Goal: Task Accomplishment & Management: Manage account settings

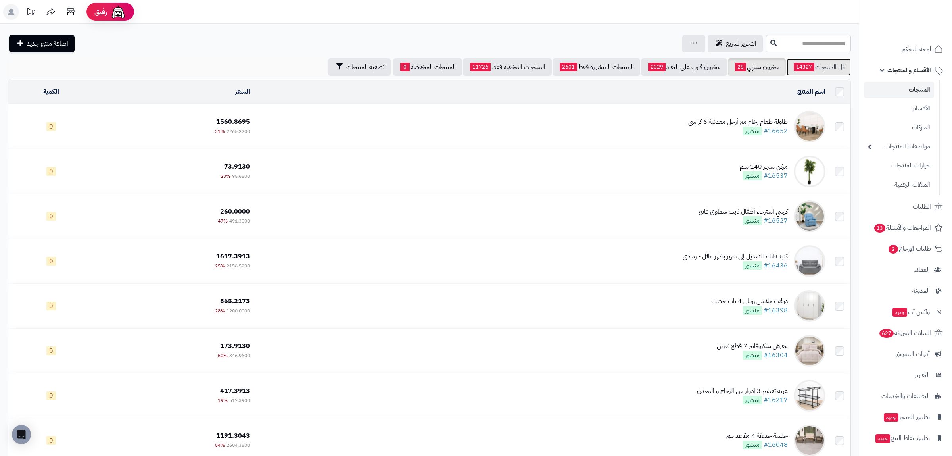
click at [807, 66] on span "14327" at bounding box center [803, 67] width 21 height 9
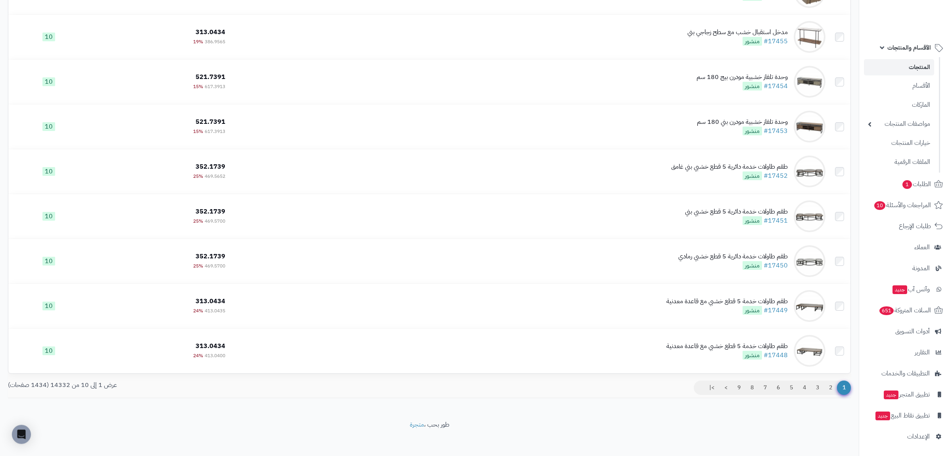
scroll to position [185, 0]
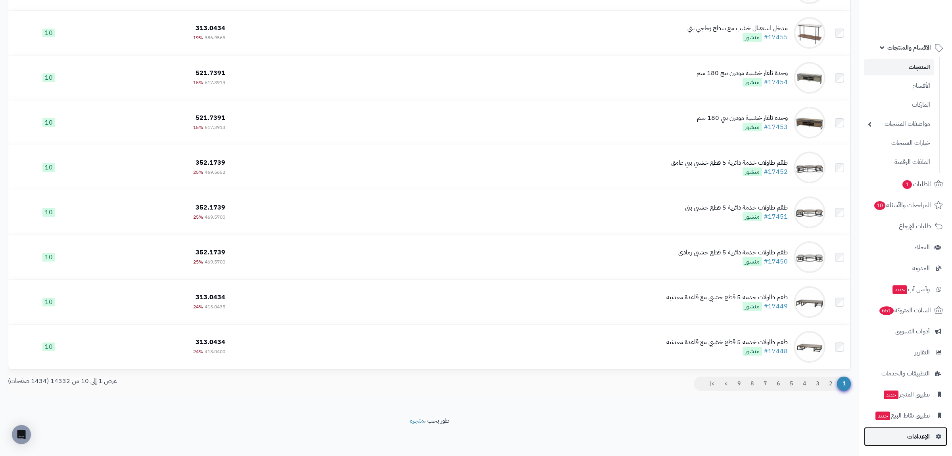
click at [922, 440] on span "الإعدادات" at bounding box center [918, 436] width 23 height 11
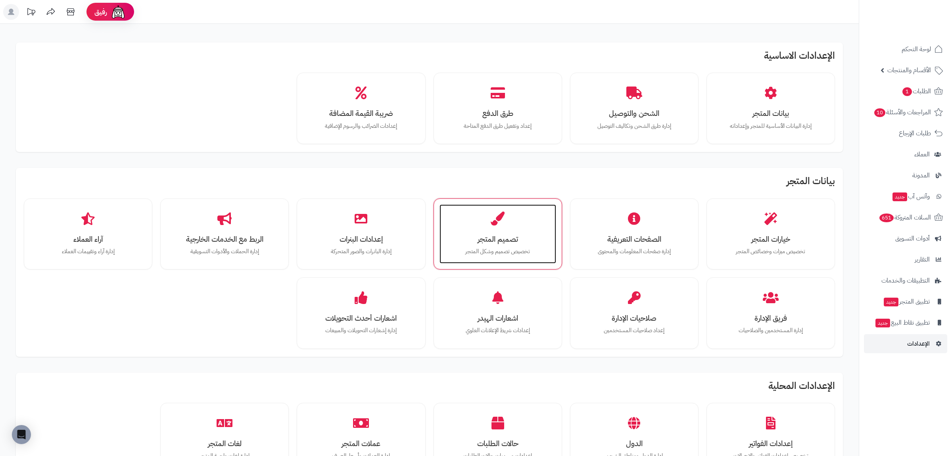
click at [494, 229] on div "تصميم المتجر تخصيص تصميم وشكل المتجر" at bounding box center [497, 233] width 117 height 59
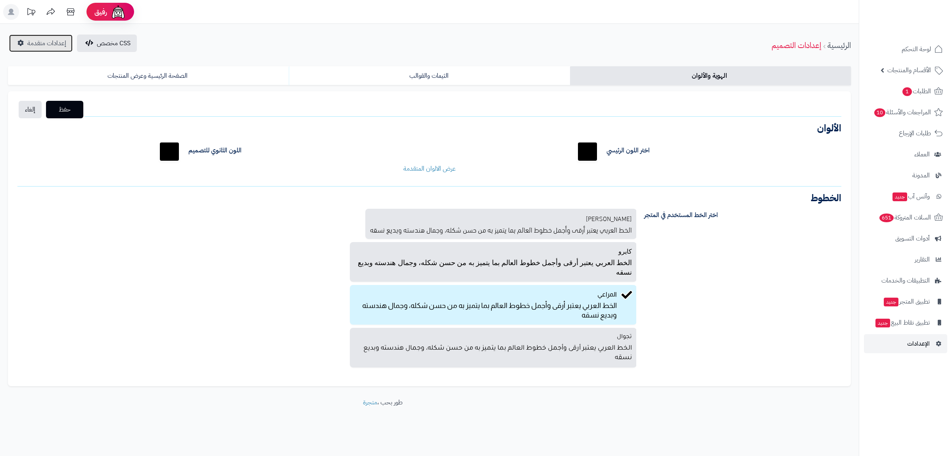
click at [65, 46] on span "إعدادات متقدمة" at bounding box center [46, 43] width 39 height 10
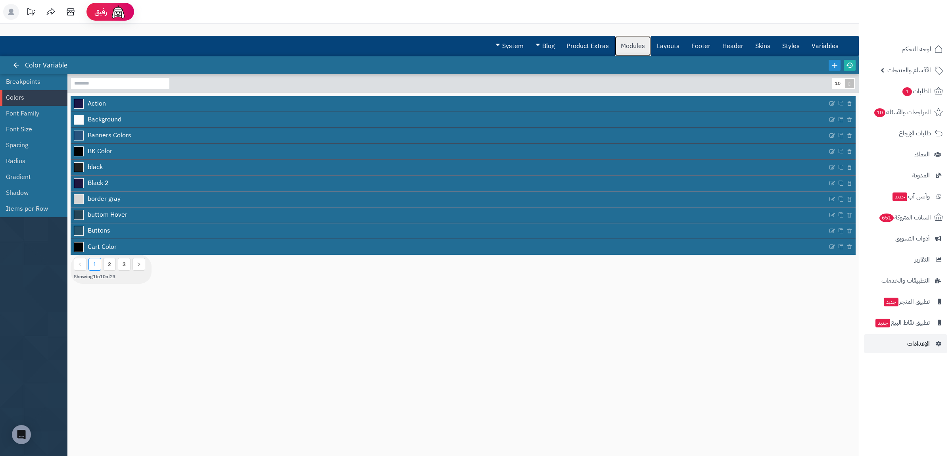
click at [630, 46] on link "Modules" at bounding box center [633, 46] width 36 height 20
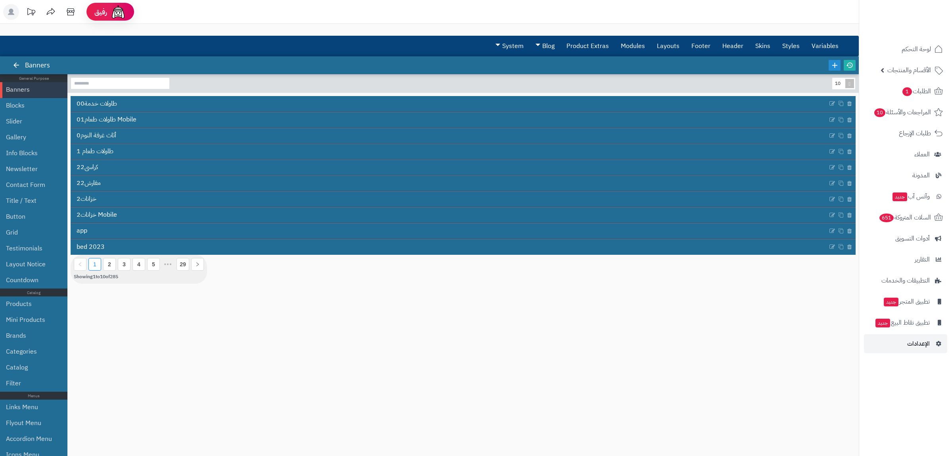
click at [105, 82] on input at bounding box center [120, 83] width 99 height 12
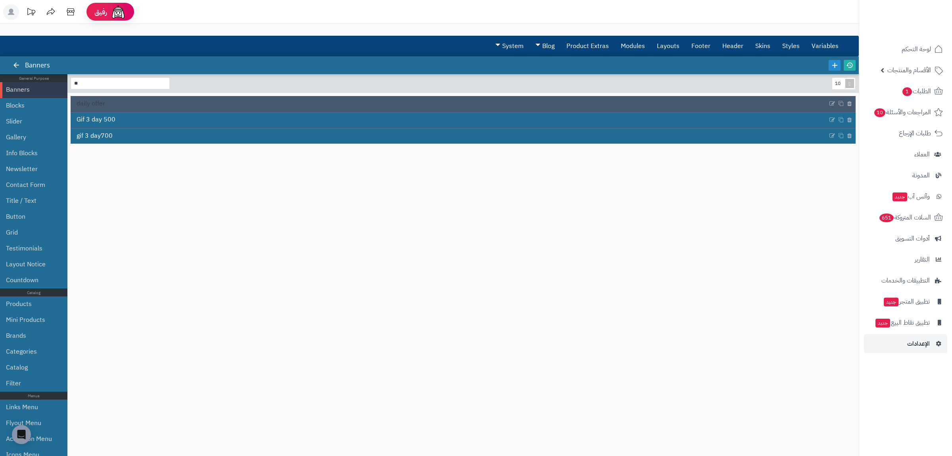
type input "**"
click at [132, 100] on link "daily offer" at bounding box center [449, 103] width 757 height 15
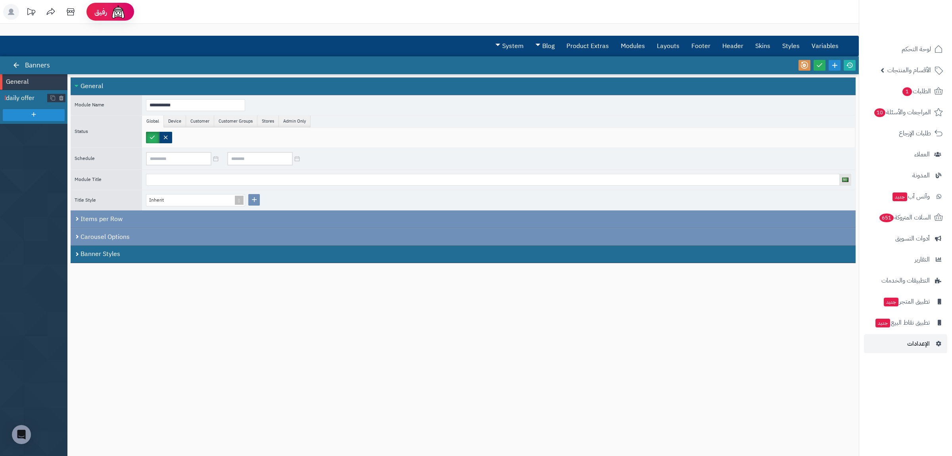
drag, startPoint x: 26, startPoint y: 97, endPoint x: 47, endPoint y: 101, distance: 21.4
click at [26, 97] on span "daily offer" at bounding box center [27, 98] width 42 height 9
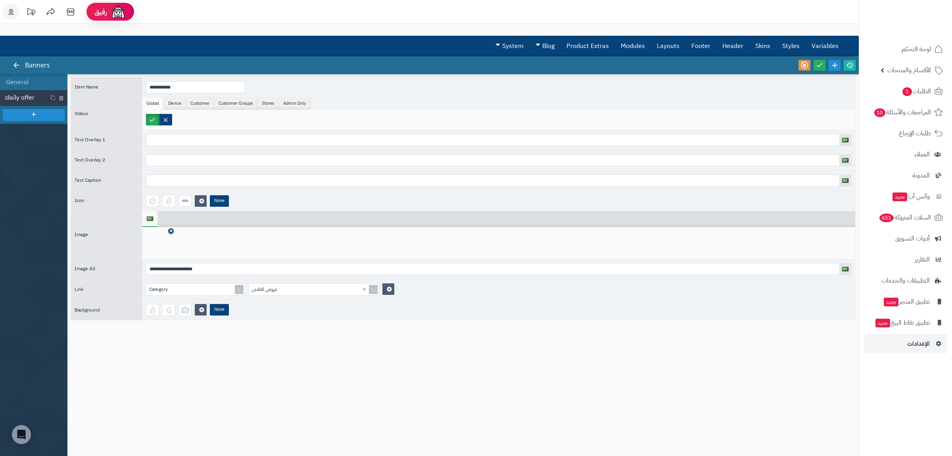
click at [169, 233] on link at bounding box center [171, 231] width 6 height 6
click at [159, 238] on icon at bounding box center [158, 243] width 25 height 24
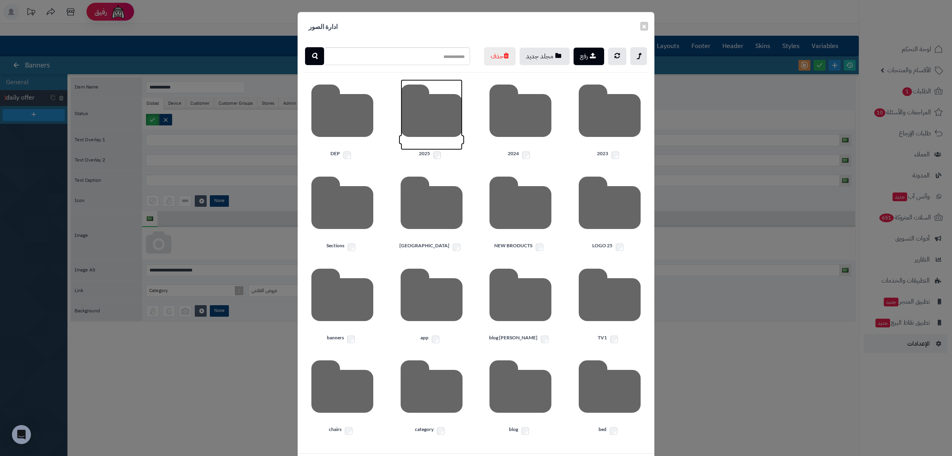
click at [448, 150] on icon at bounding box center [431, 114] width 62 height 71
click at [598, 150] on icon at bounding box center [609, 114] width 62 height 71
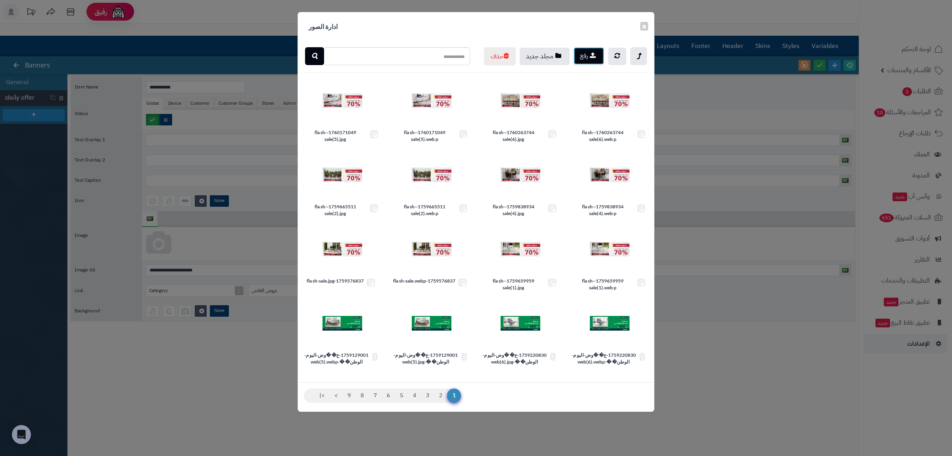
click at [582, 55] on button "رفع" at bounding box center [588, 55] width 31 height 17
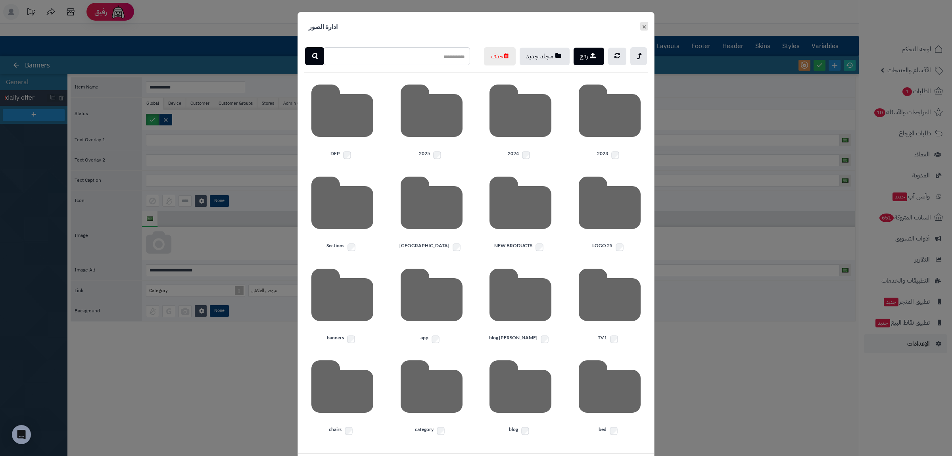
click at [647, 26] on button "×" at bounding box center [644, 26] width 8 height 9
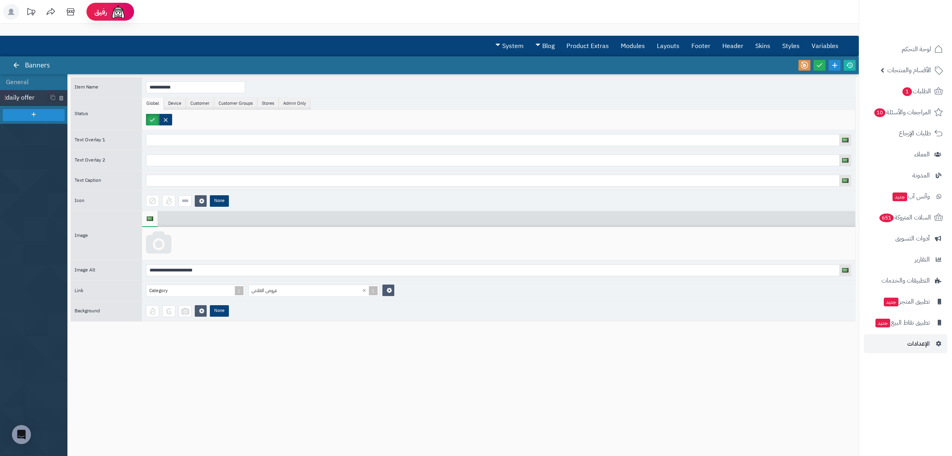
click at [158, 245] on icon at bounding box center [158, 243] width 25 height 24
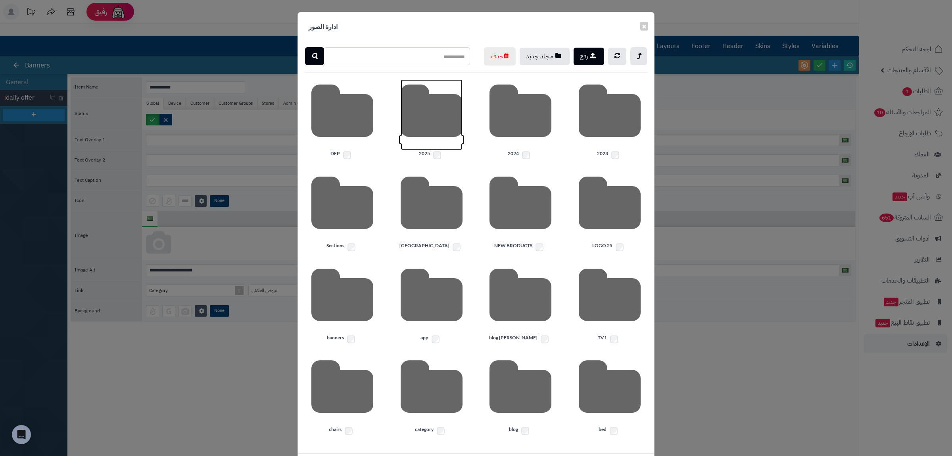
click at [450, 149] on icon at bounding box center [431, 114] width 62 height 71
click at [593, 150] on icon at bounding box center [609, 114] width 62 height 71
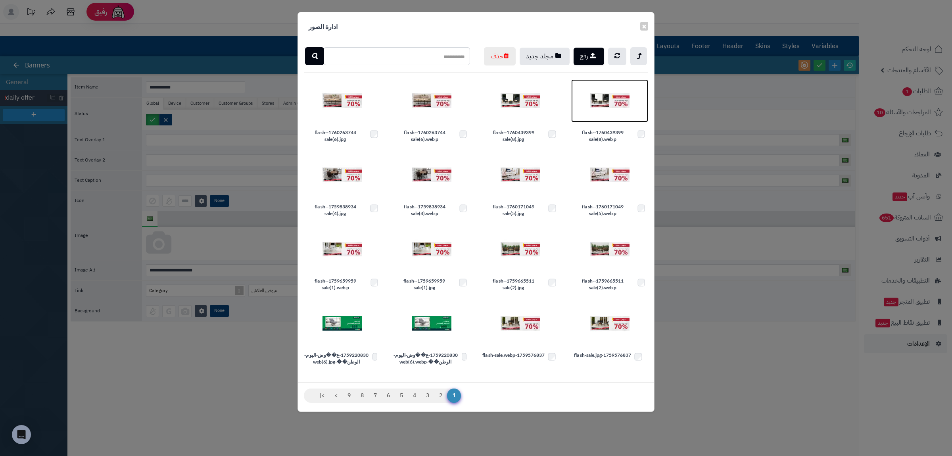
click at [603, 121] on img at bounding box center [610, 101] width 40 height 40
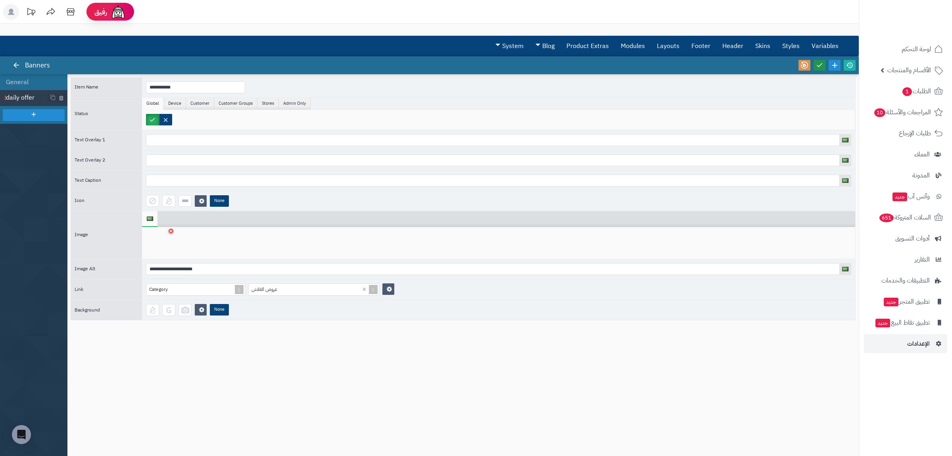
click at [820, 65] on icon at bounding box center [819, 64] width 7 height 7
click at [850, 66] on icon at bounding box center [849, 64] width 7 height 7
click at [932, 42] on link "لوحة التحكم" at bounding box center [905, 49] width 83 height 19
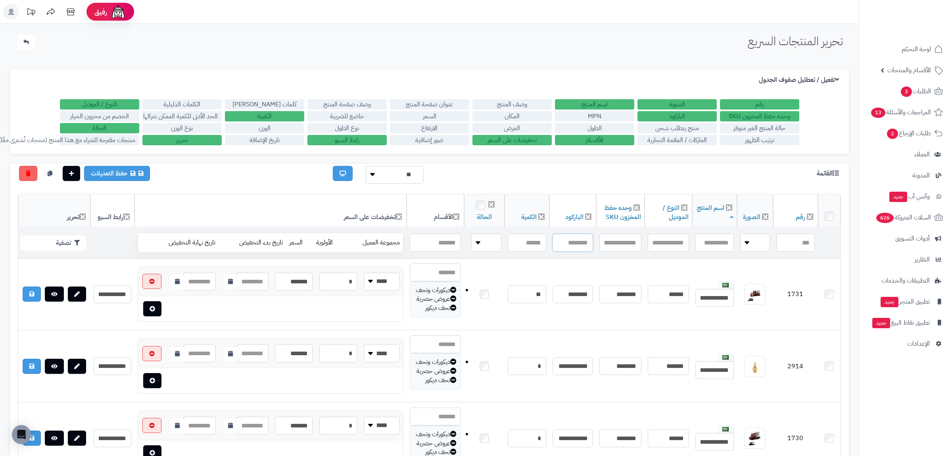
click at [575, 242] on input "text" at bounding box center [572, 243] width 40 height 18
paste input "**********"
type input "**********"
click at [29, 244] on button "تصفية" at bounding box center [53, 242] width 66 height 15
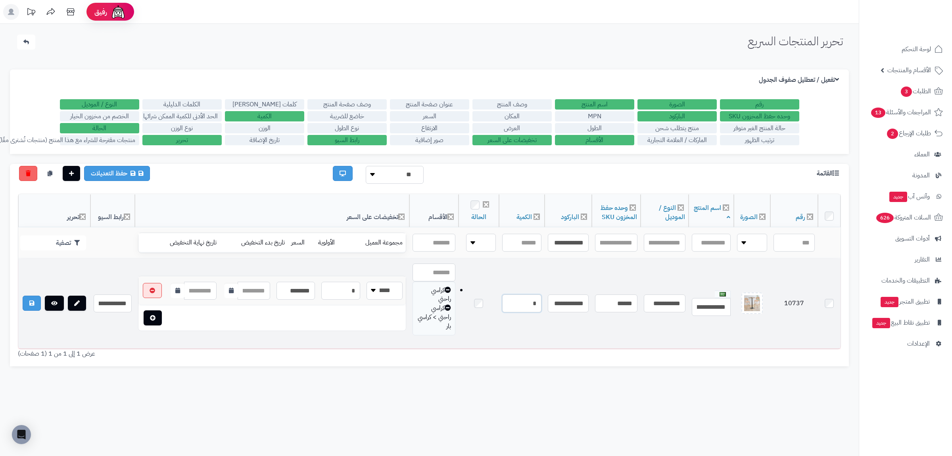
drag, startPoint x: 519, startPoint y: 303, endPoint x: 556, endPoint y: 300, distance: 37.8
click at [541, 300] on input "*" at bounding box center [521, 303] width 39 height 18
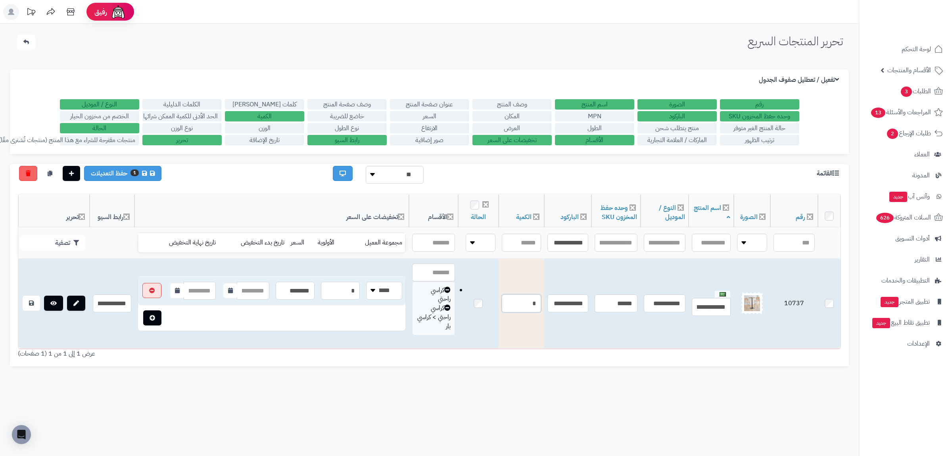
type input "*"
click at [29, 304] on link at bounding box center [31, 302] width 17 height 15
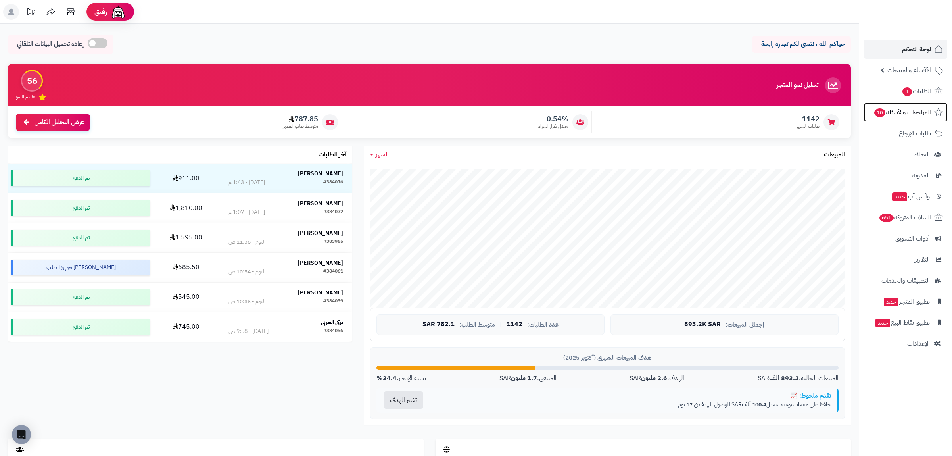
click at [912, 113] on span "المراجعات والأسئلة 10" at bounding box center [901, 112] width 57 height 11
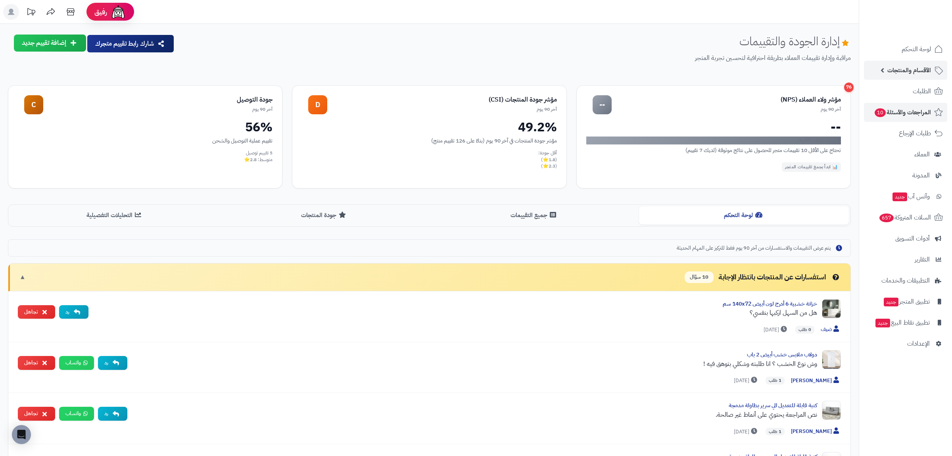
click at [900, 68] on span "الأقسام والمنتجات" at bounding box center [909, 70] width 44 height 11
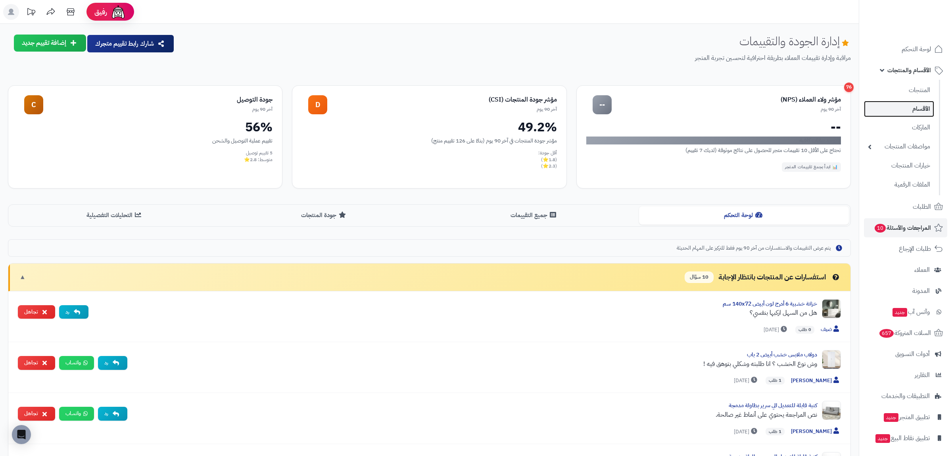
click at [911, 113] on link "الأقسام" at bounding box center [899, 109] width 70 height 16
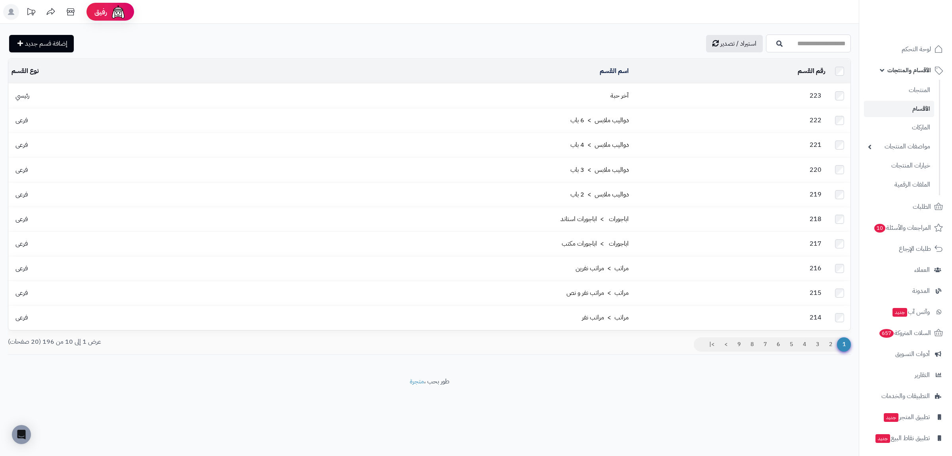
click at [767, 47] on input "اسم القسم" at bounding box center [808, 43] width 85 height 18
click at [810, 68] on link "بطانيات" at bounding box center [808, 62] width 85 height 15
type input "*******"
click at [801, 44] on input "*******" at bounding box center [808, 43] width 85 height 18
click at [813, 67] on link "بطانيات" at bounding box center [808, 62] width 85 height 15
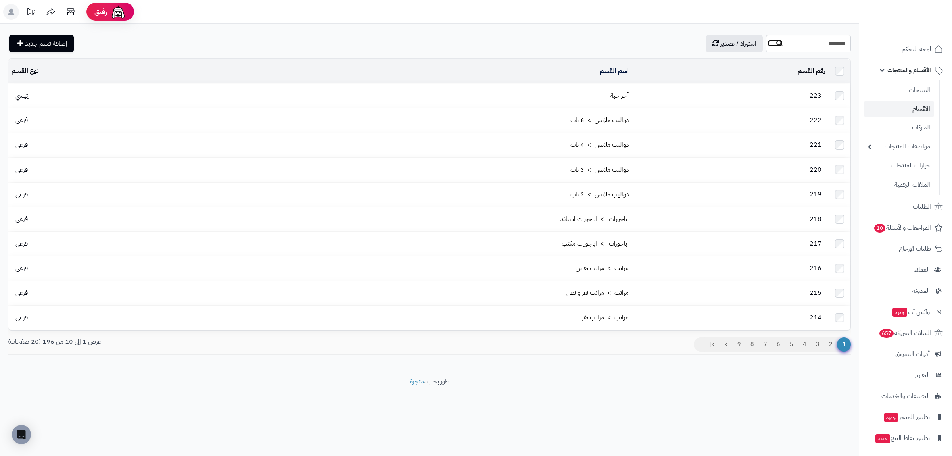
click at [776, 42] on icon "button" at bounding box center [779, 43] width 6 height 6
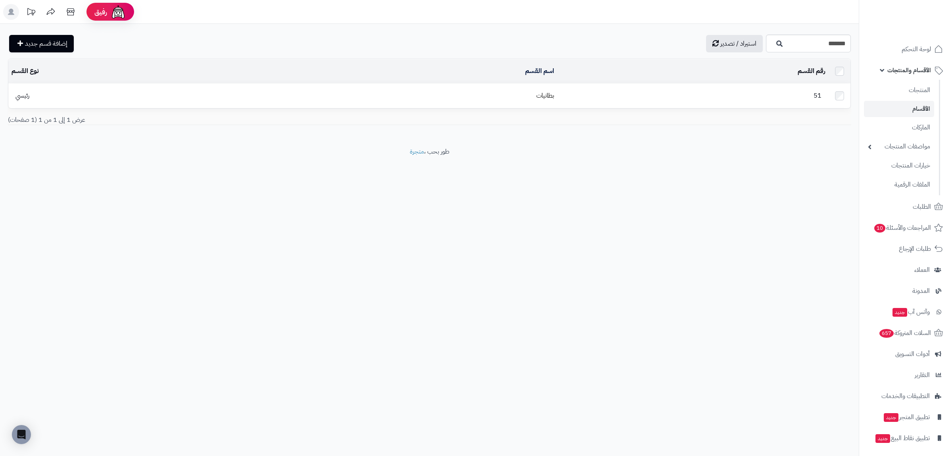
click at [626, 94] on td "51" at bounding box center [692, 96] width 271 height 24
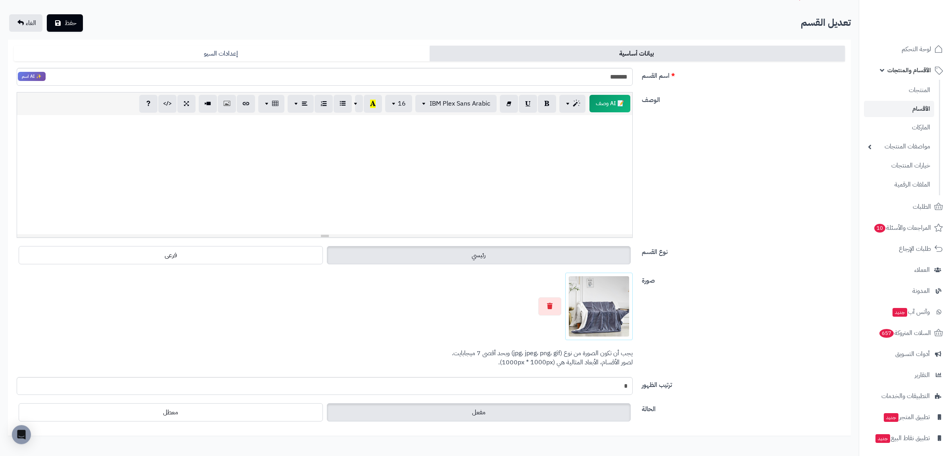
scroll to position [86, 0]
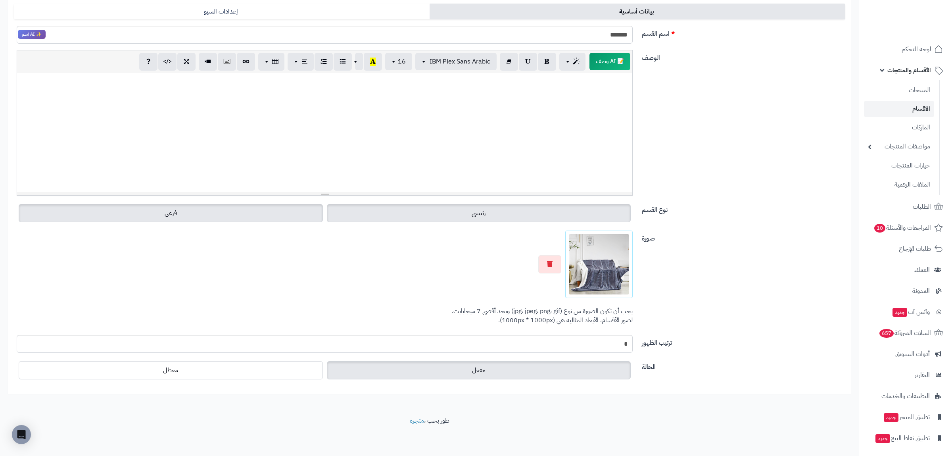
click at [269, 215] on label "فرعى" at bounding box center [171, 213] width 304 height 18
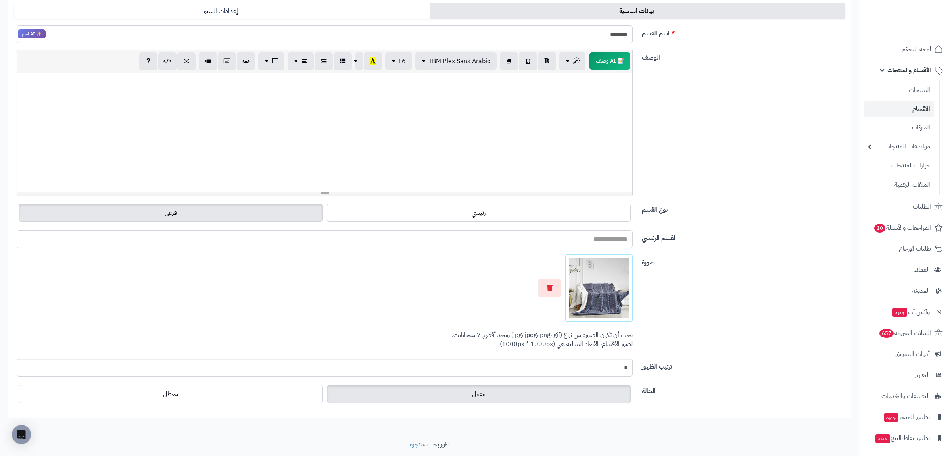
click at [538, 240] on input "القسم الرئيسي" at bounding box center [325, 239] width 616 height 18
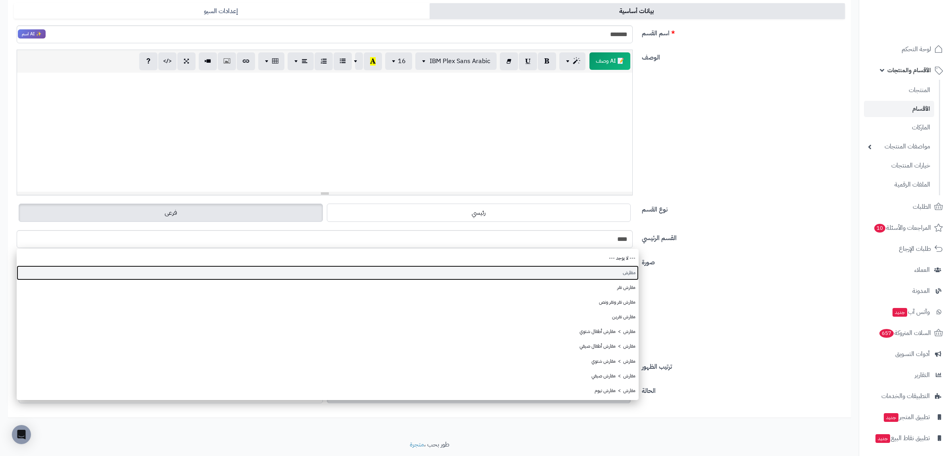
click at [609, 271] on link "مفارش" at bounding box center [328, 272] width 622 height 15
type input "*****"
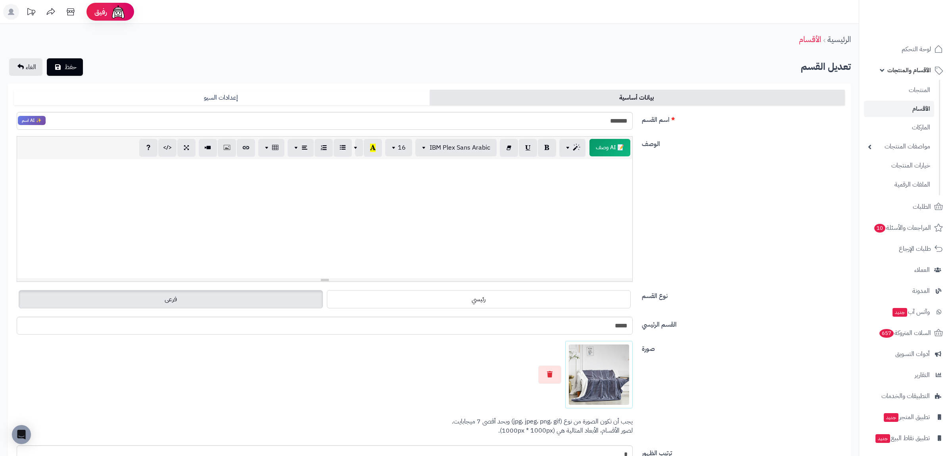
scroll to position [110, 0]
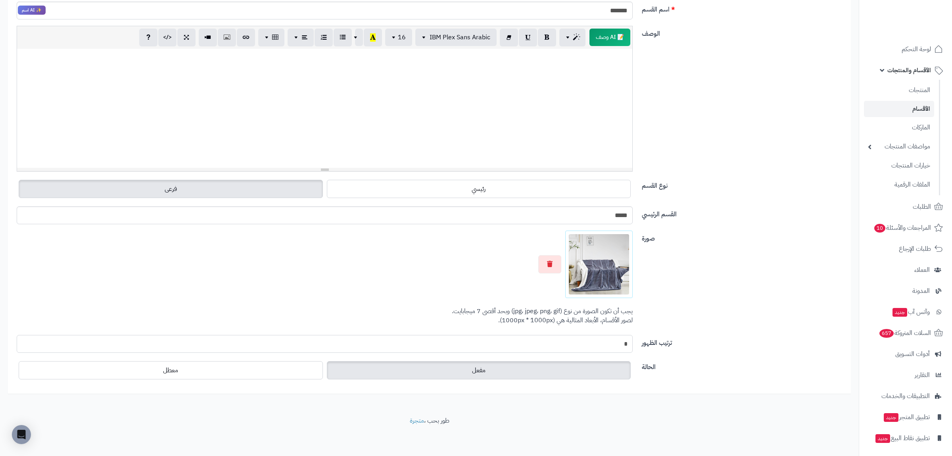
drag, startPoint x: 618, startPoint y: 344, endPoint x: 645, endPoint y: 345, distance: 27.8
click at [632, 345] on input "*" at bounding box center [325, 344] width 616 height 18
type input "*"
click at [741, 291] on div "صورة اختر الصورة الأساسية يجب أن تكون الصورة من نوع (jpg، jpeg، png، gif) وبحد …" at bounding box center [429, 282] width 837 height 104
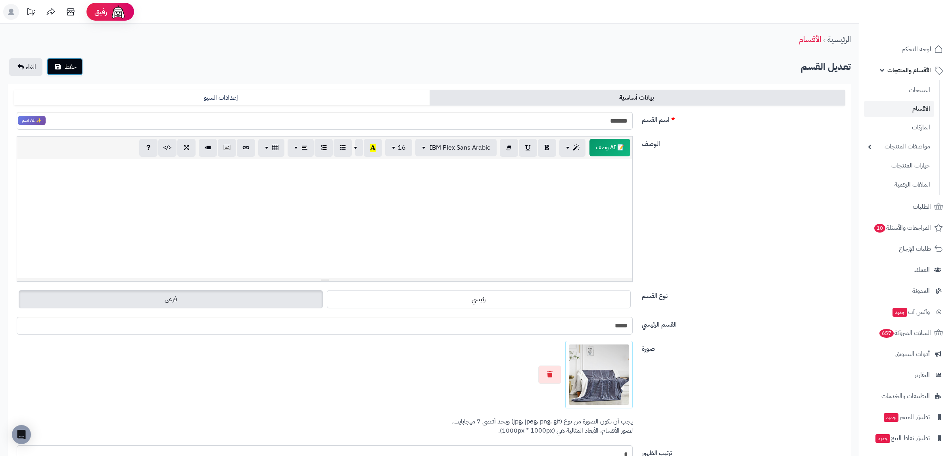
click at [69, 65] on span "حفظ" at bounding box center [71, 67] width 12 height 10
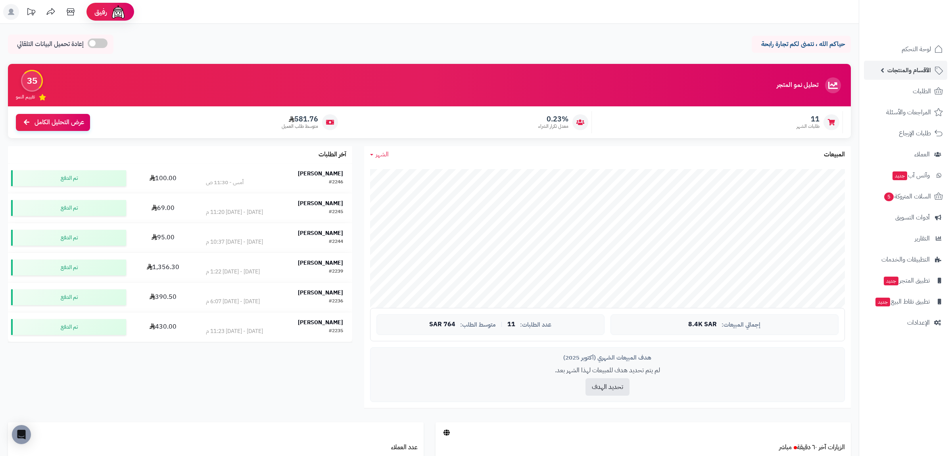
click at [903, 67] on span "الأقسام والمنتجات" at bounding box center [909, 70] width 44 height 11
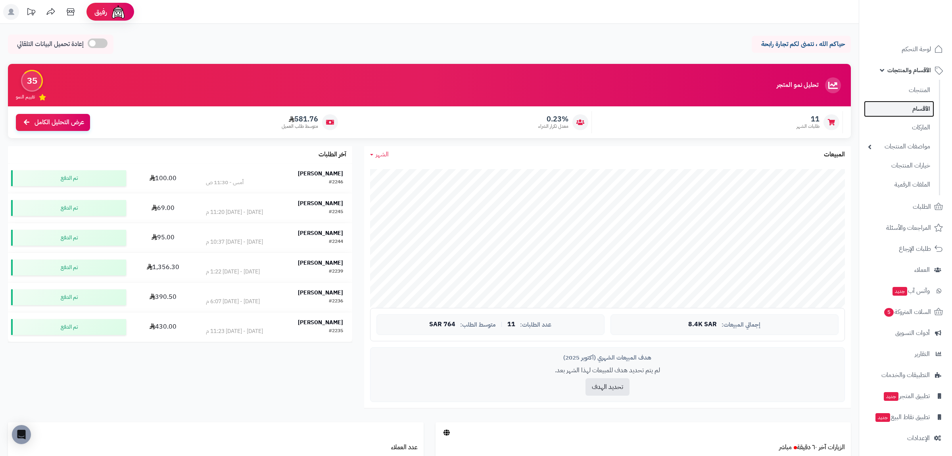
click at [910, 105] on link "الأقسام" at bounding box center [899, 109] width 70 height 16
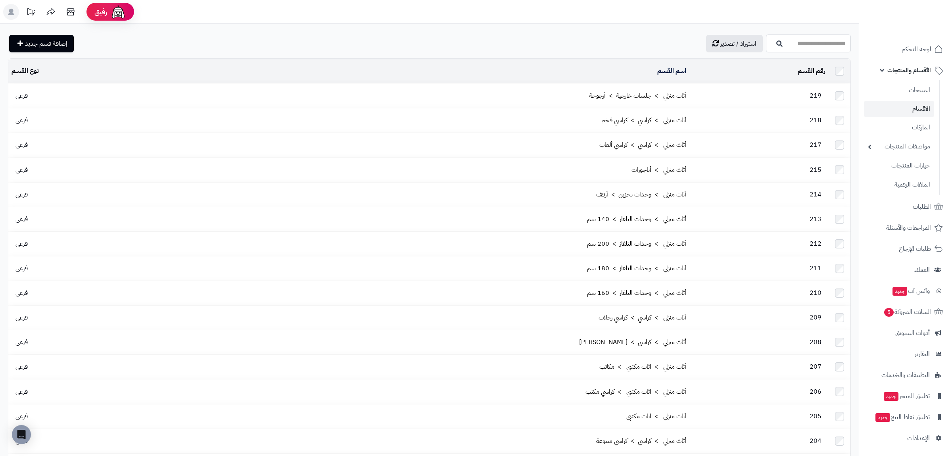
click at [781, 48] on input "اسم القسم" at bounding box center [808, 43] width 85 height 18
click at [783, 61] on link "بطانيات" at bounding box center [808, 62] width 85 height 15
type input "*******"
click at [776, 44] on icon "button" at bounding box center [779, 43] width 6 height 6
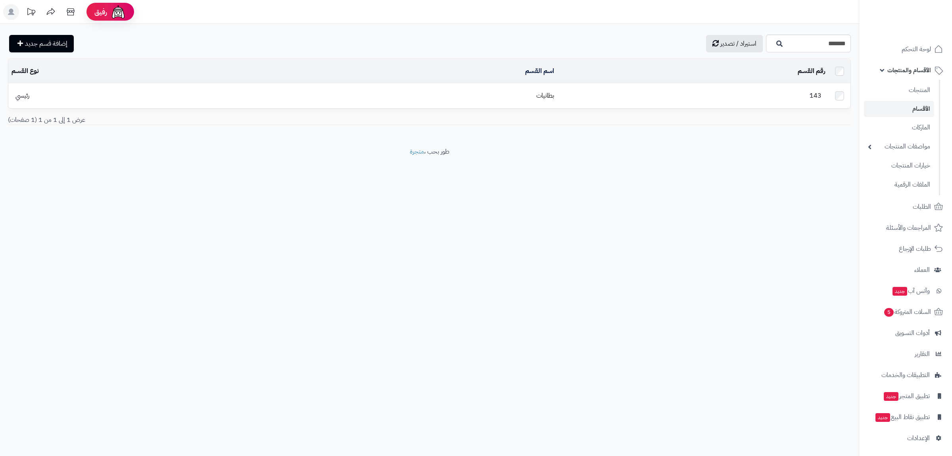
click at [631, 102] on td "143" at bounding box center [692, 96] width 271 height 24
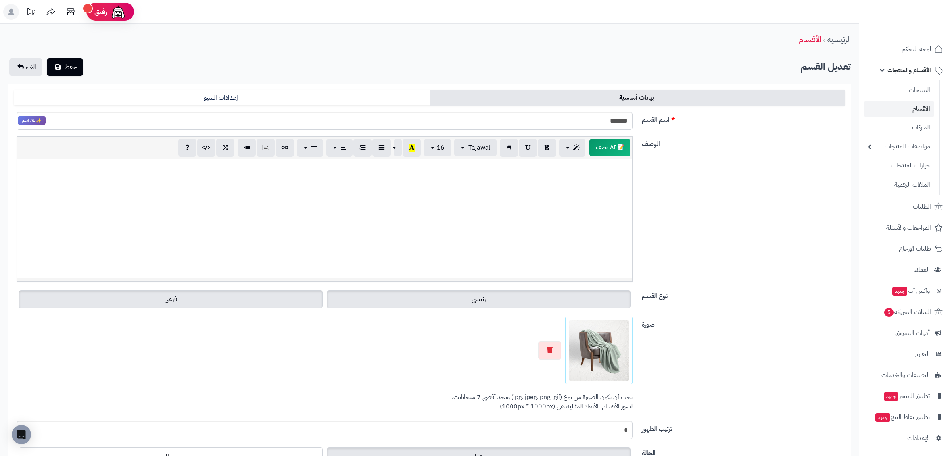
click at [274, 299] on label "فرعى" at bounding box center [171, 299] width 304 height 18
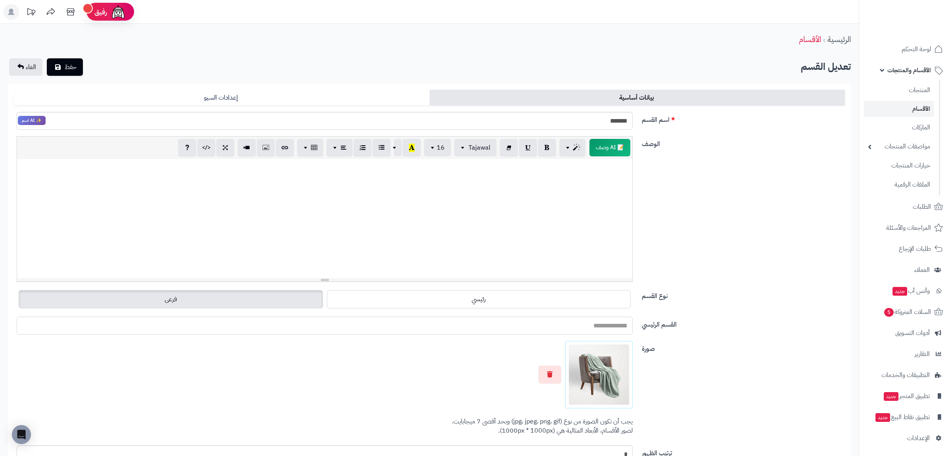
click at [523, 330] on input "القسم الرئيسي" at bounding box center [325, 325] width 616 height 18
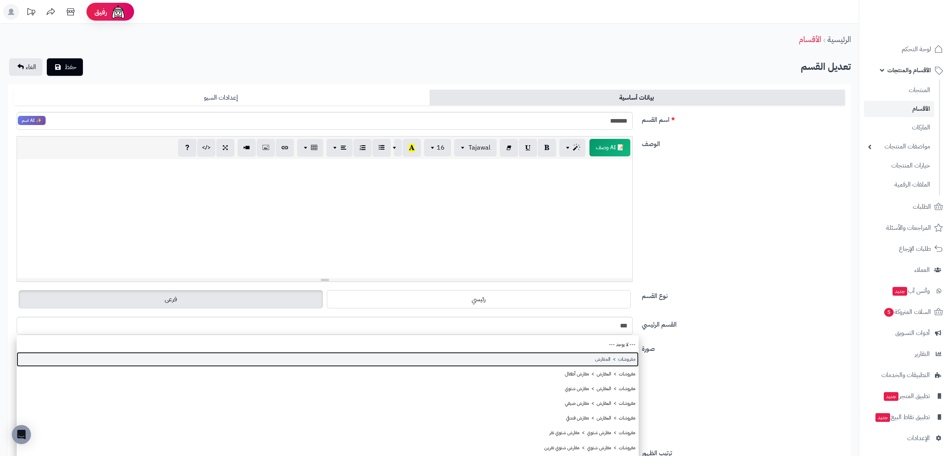
click at [614, 356] on link "مفروشات > المفارش" at bounding box center [328, 359] width 622 height 15
type input "**********"
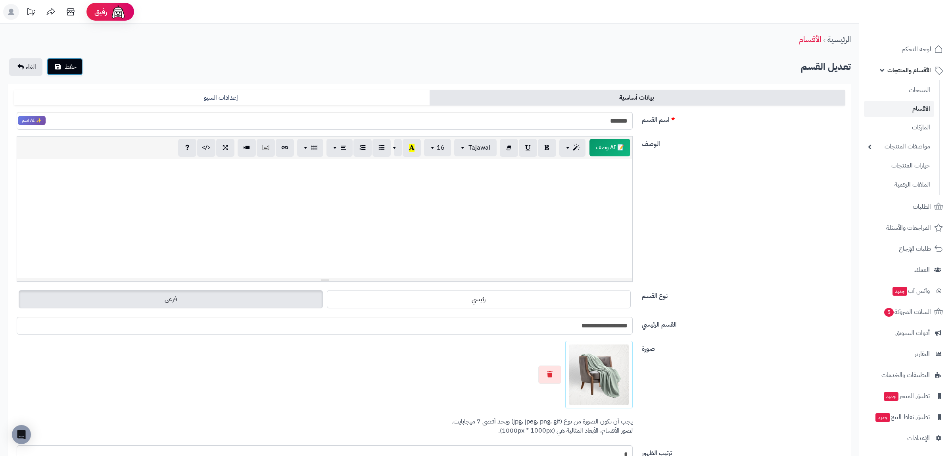
click at [74, 69] on span "حفظ" at bounding box center [71, 67] width 12 height 10
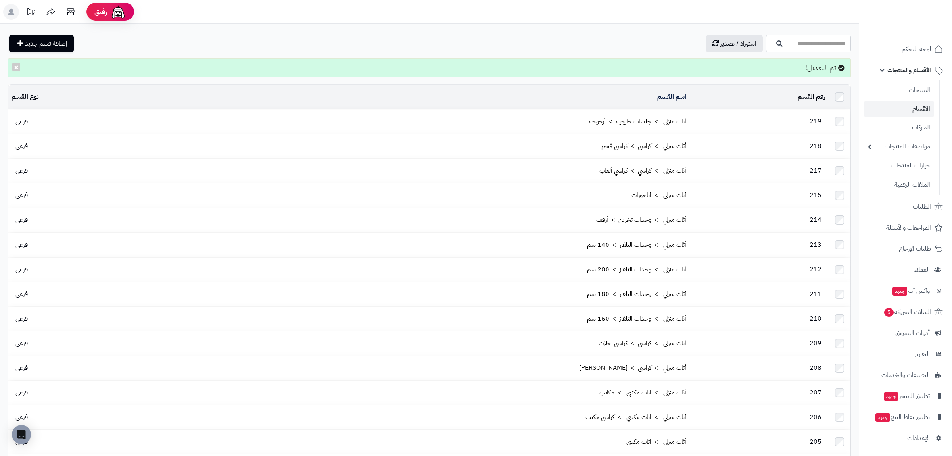
click at [815, 43] on input "اسم القسم" at bounding box center [808, 43] width 85 height 18
click at [815, 62] on link "مفروشات > المفارش > بطانيات" at bounding box center [808, 62] width 85 height 15
drag, startPoint x: 783, startPoint y: 43, endPoint x: 858, endPoint y: 44, distance: 74.9
click at [850, 44] on input "**********" at bounding box center [808, 43] width 85 height 18
type input "*******"
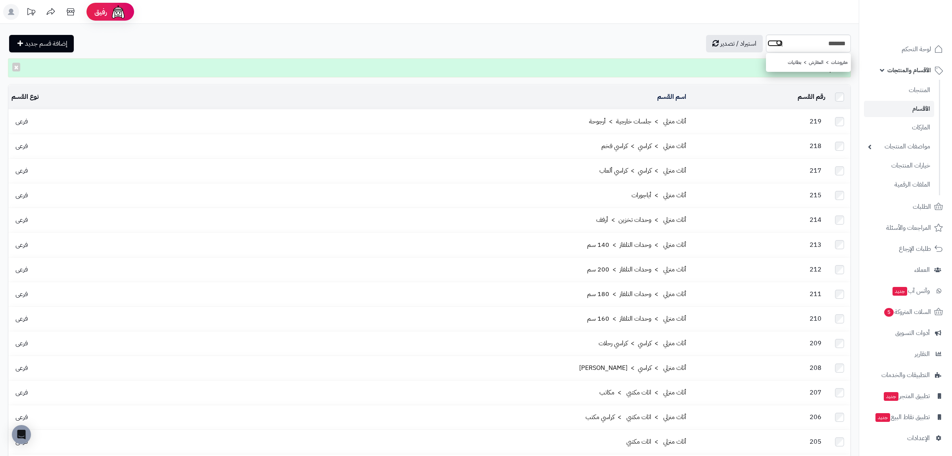
click at [776, 44] on icon "button" at bounding box center [779, 43] width 6 height 6
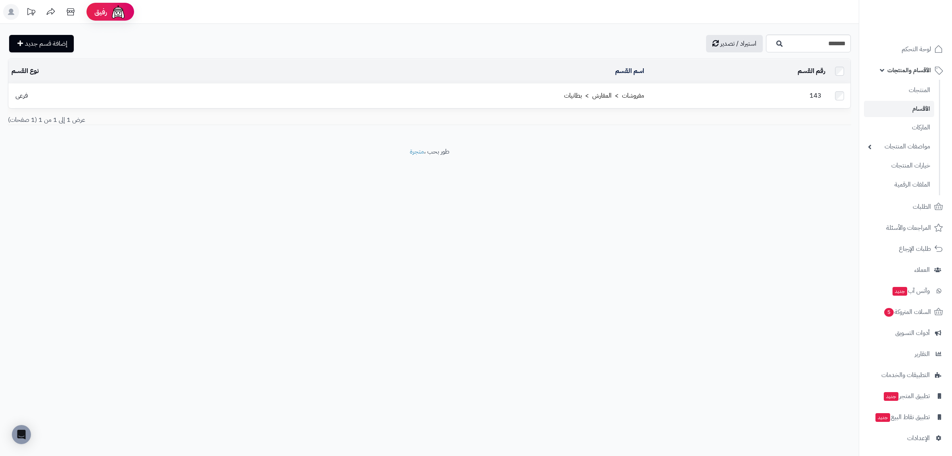
click at [646, 83] on table "رقم القسم المحدد: 0 حذف اسم القسم نوع القسم 143 مفروشات > المفارش > بطانيات فرعى" at bounding box center [429, 83] width 843 height 50
click at [646, 88] on td "مفروشات > المفارش > بطانيات" at bounding box center [418, 96] width 460 height 24
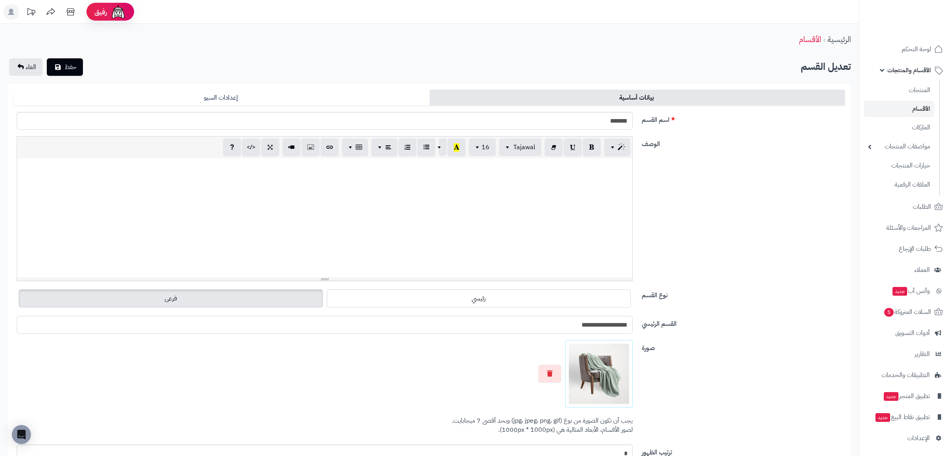
click at [585, 326] on input "**********" at bounding box center [325, 325] width 616 height 18
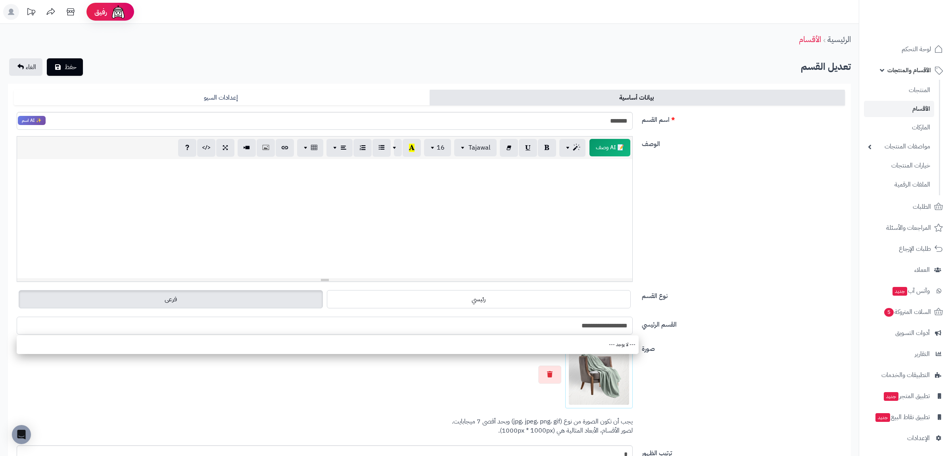
drag, startPoint x: 565, startPoint y: 329, endPoint x: 666, endPoint y: 328, distance: 100.7
click at [632, 328] on input "**********" at bounding box center [325, 325] width 616 height 18
type input "*******"
click at [921, 49] on span "لوحة التحكم" at bounding box center [916, 49] width 29 height 11
